Goal: Obtain resource: Download file/media

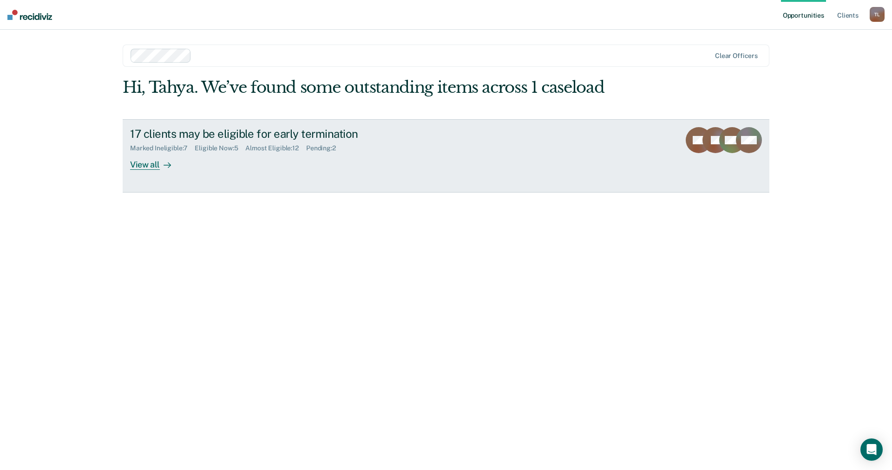
click at [143, 165] on div "View all" at bounding box center [156, 161] width 52 height 18
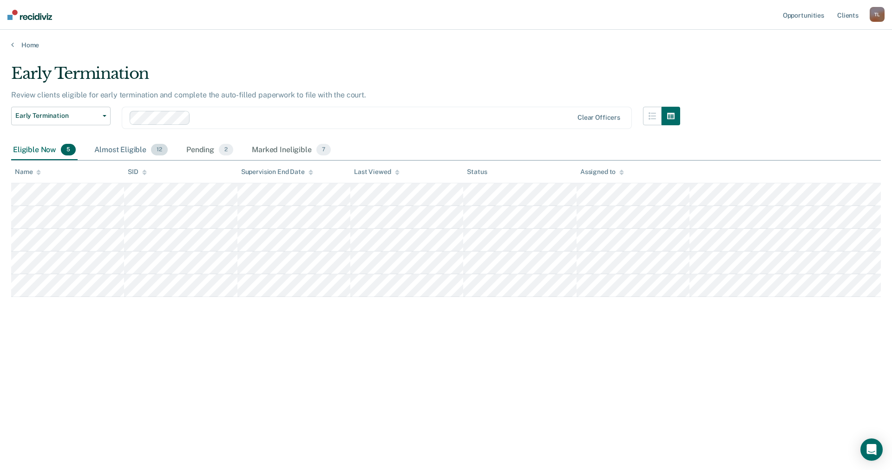
click at [132, 151] on div "Almost Eligible 12" at bounding box center [130, 150] width 77 height 20
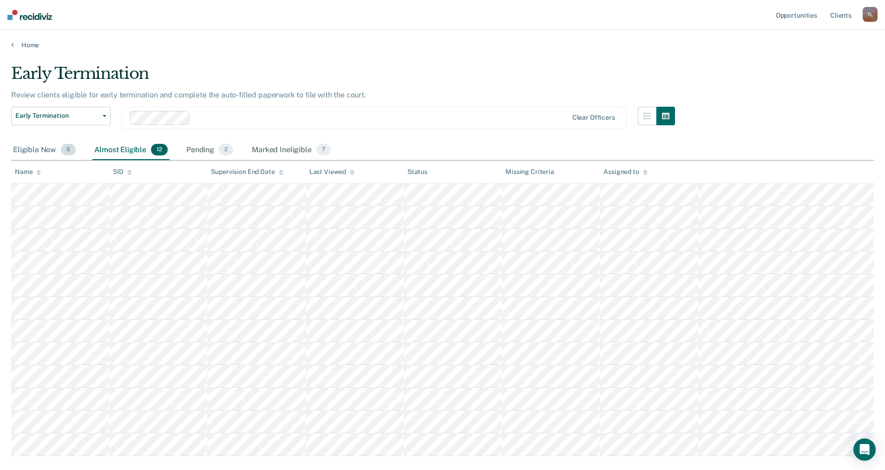
click at [58, 150] on div "Eligible Now 5" at bounding box center [44, 150] width 66 height 20
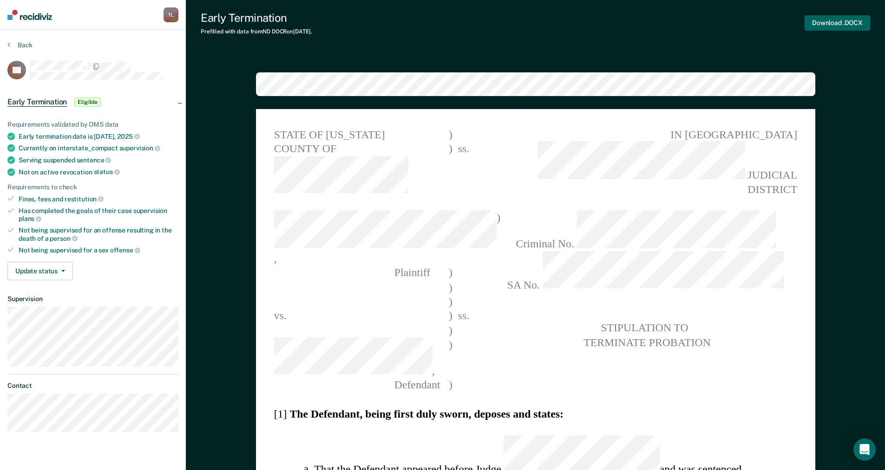
click at [846, 22] on button "Download .DOCX" at bounding box center [836, 22] width 65 height 15
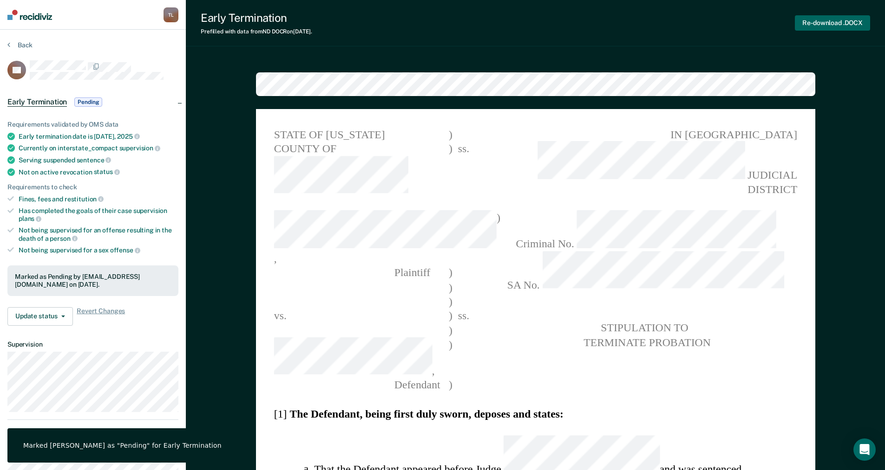
type textarea "x"
